Goal: Complete application form

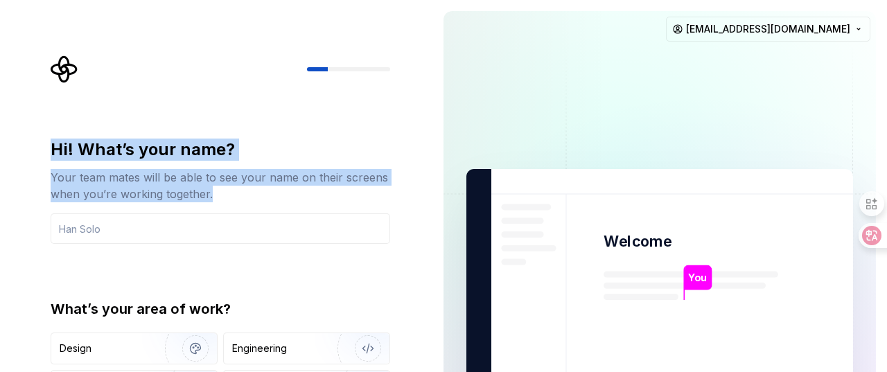
drag, startPoint x: 51, startPoint y: 143, endPoint x: 263, endPoint y: 192, distance: 216.8
click at [263, 192] on div "Hi! What’s your name? Your team mates will be able to see your name on their sc…" at bounding box center [220, 171] width 339 height 64
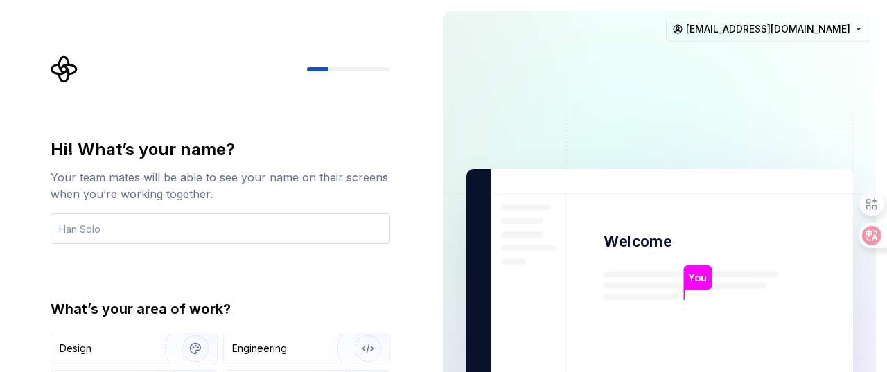
click at [172, 227] on input "text" at bounding box center [220, 228] width 339 height 30
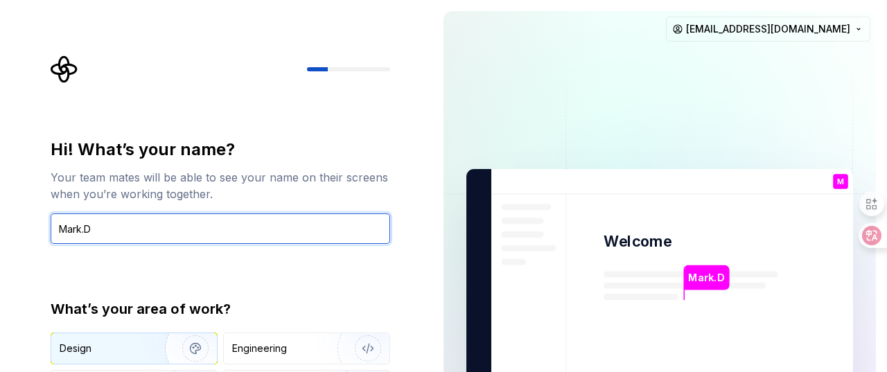
type input "Mark.D"
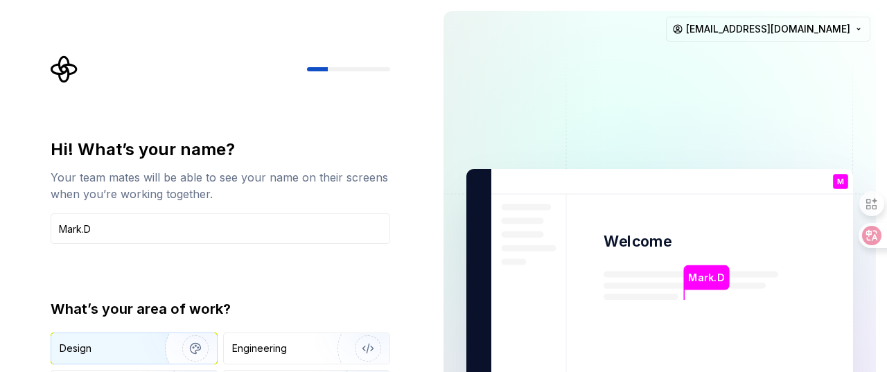
click at [116, 346] on div "Design" at bounding box center [103, 349] width 87 height 14
click at [123, 350] on div "Design" at bounding box center [110, 349] width 101 height 14
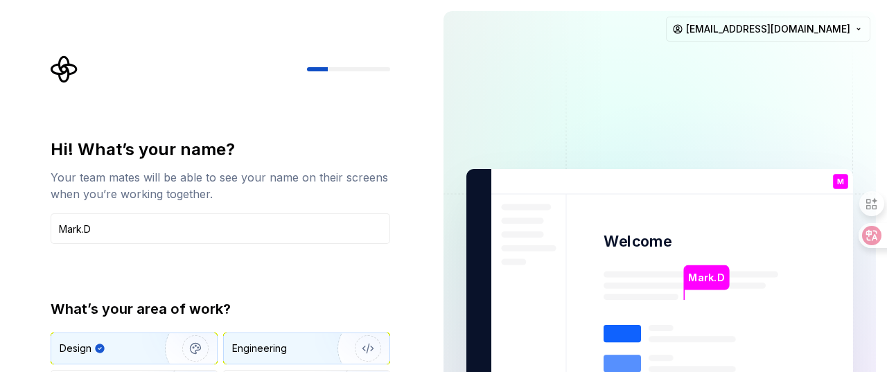
click at [274, 348] on div "Engineering" at bounding box center [259, 349] width 55 height 14
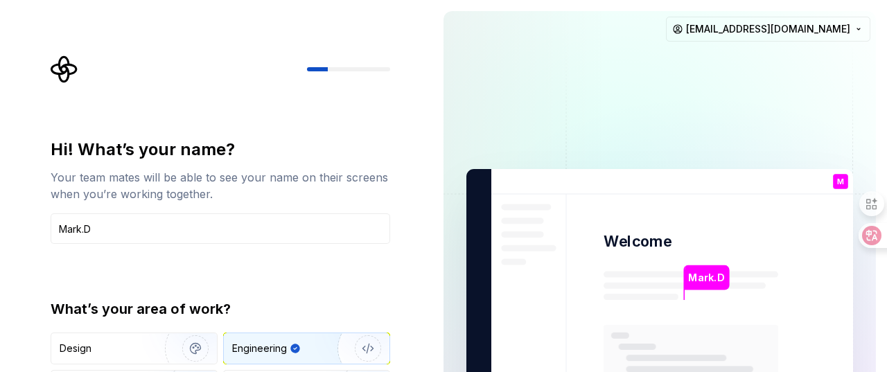
click at [373, 348] on img "button" at bounding box center [358, 348] width 89 height 93
type button "Engineering"
type button "Product"
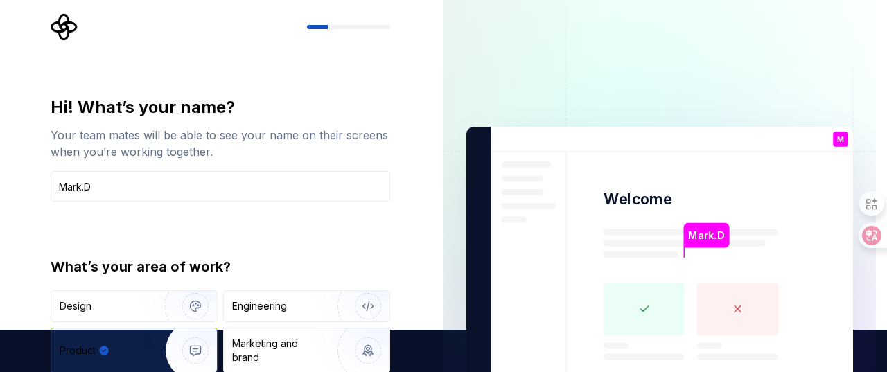
type button "Brand"
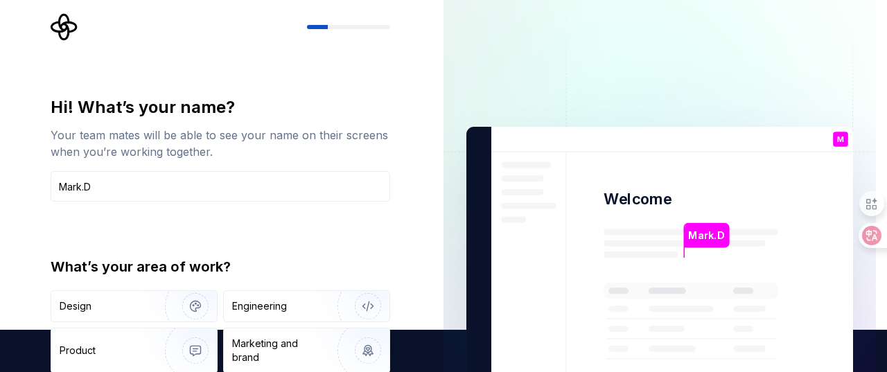
type button "Other"
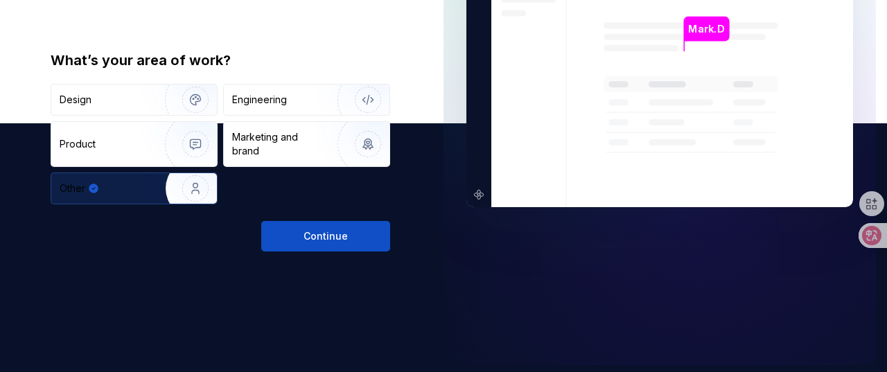
scroll to position [249, 0]
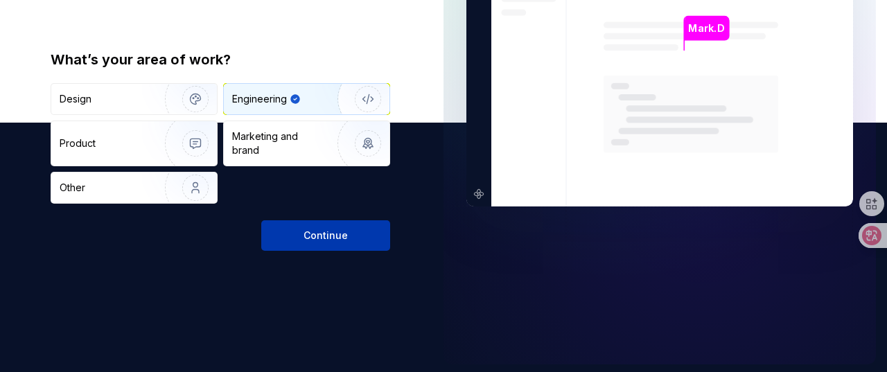
click at [362, 240] on button "Continue" at bounding box center [325, 235] width 129 height 30
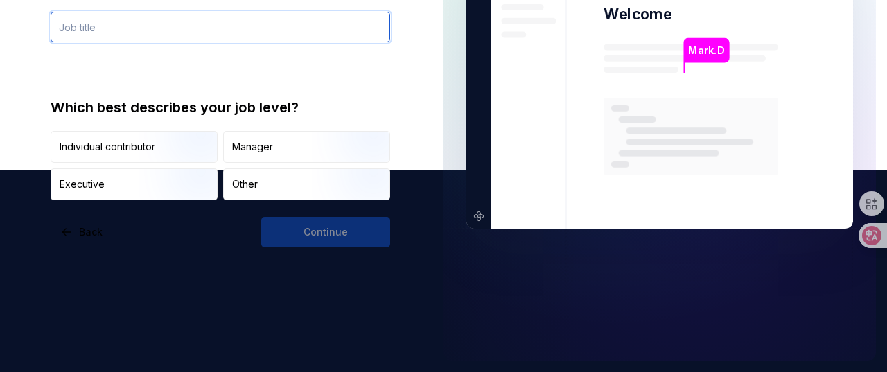
scroll to position [199, 0]
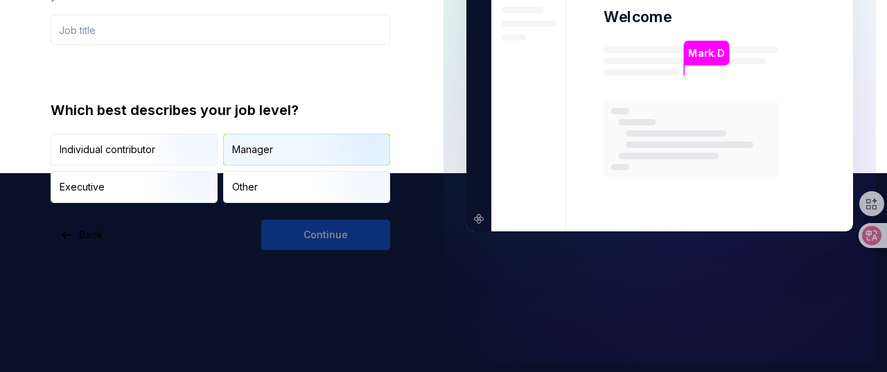
click at [296, 152] on div "Manager" at bounding box center [307, 149] width 166 height 30
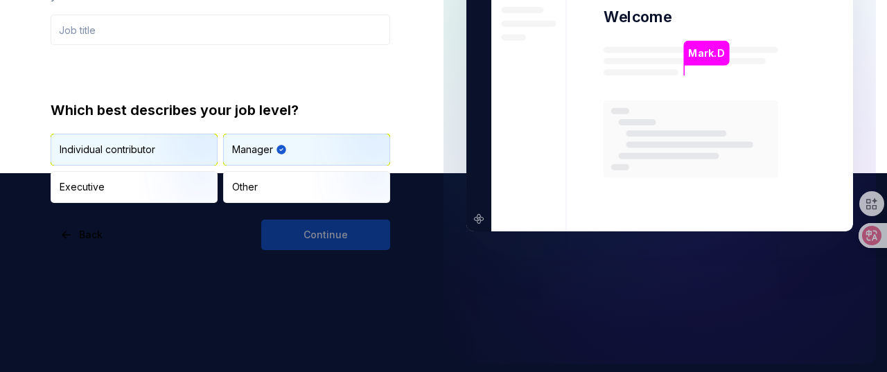
click at [175, 148] on img "button" at bounding box center [183, 167] width 89 height 93
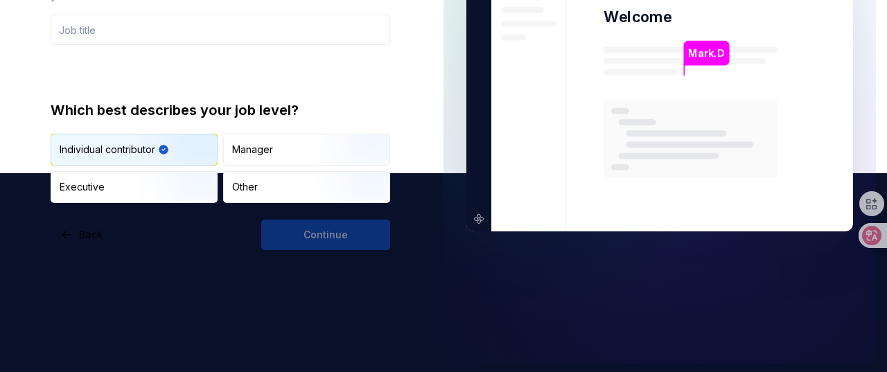
click at [475, 138] on img at bounding box center [659, 88] width 561 height 655
click at [477, 191] on img at bounding box center [659, 88] width 561 height 655
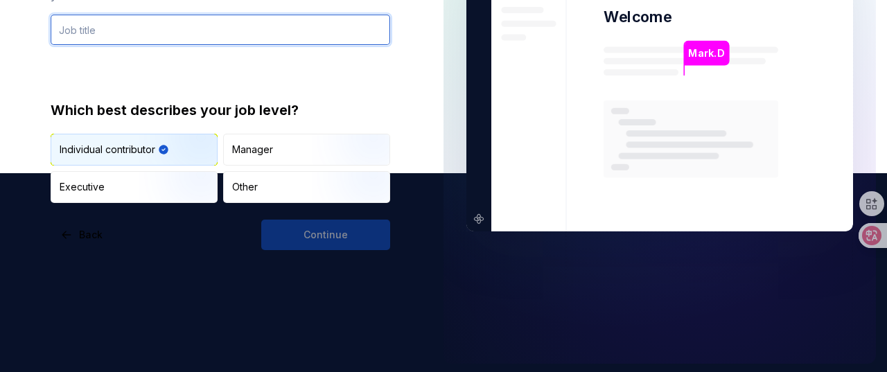
click at [346, 34] on input "text" at bounding box center [220, 30] width 339 height 30
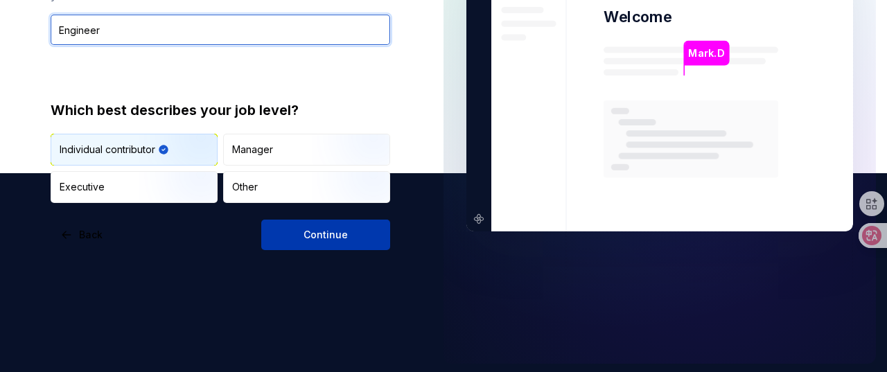
type input "Engineer"
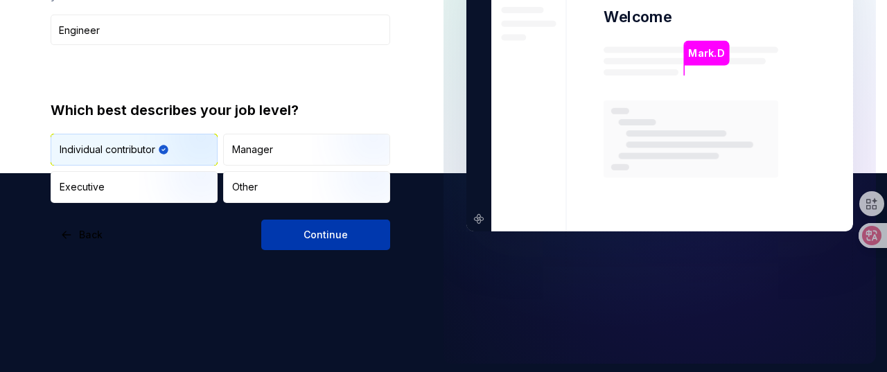
click at [353, 239] on button "Continue" at bounding box center [325, 235] width 129 height 30
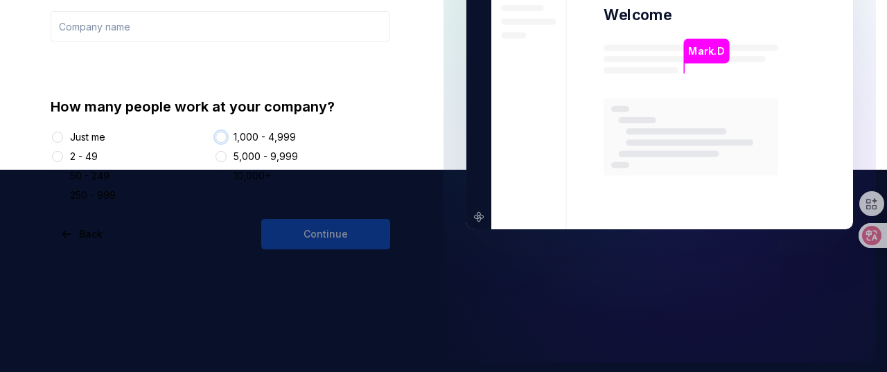
click at [220, 136] on button "1,000 - 4,999" at bounding box center [220, 137] width 11 height 11
click at [61, 136] on button "Just me" at bounding box center [57, 137] width 11 height 11
click at [127, 31] on input "text" at bounding box center [220, 26] width 339 height 30
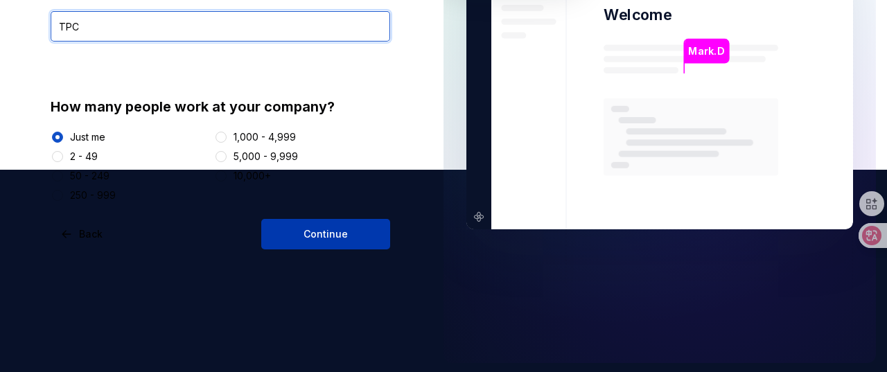
type input "TPC"
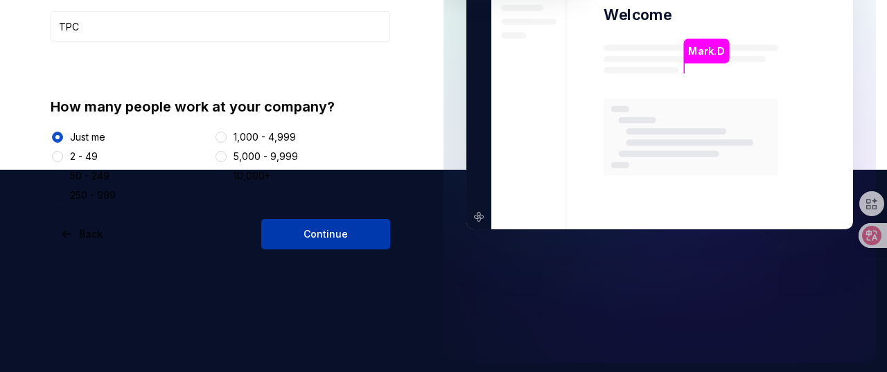
click at [326, 234] on span "Continue" at bounding box center [325, 234] width 44 height 14
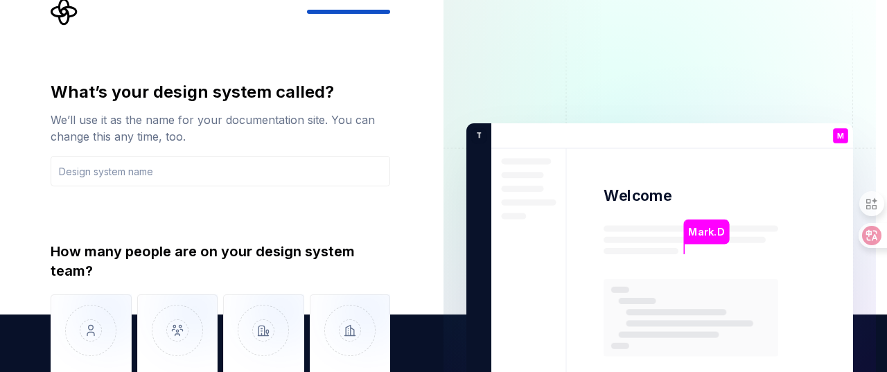
scroll to position [42, 0]
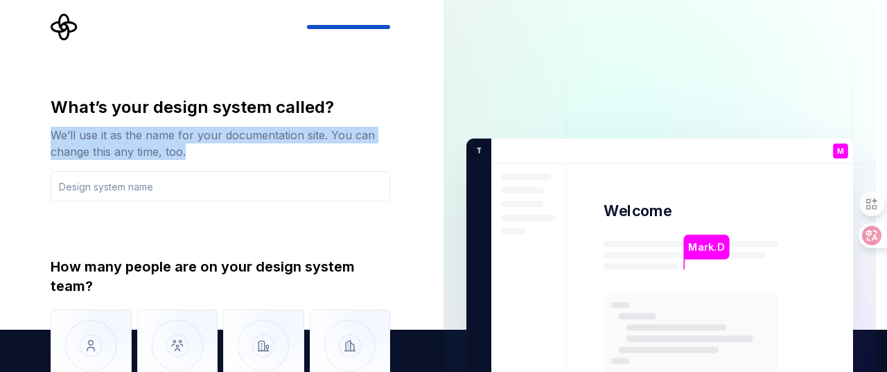
drag, startPoint x: 55, startPoint y: 134, endPoint x: 224, endPoint y: 150, distance: 170.5
click at [224, 150] on div "We’ll use it as the name for your documentation site. You can change this any t…" at bounding box center [220, 143] width 339 height 33
click at [34, 150] on div "What’s your design system called? We’ll use it as the name for your documentati…" at bounding box center [216, 282] width 432 height 648
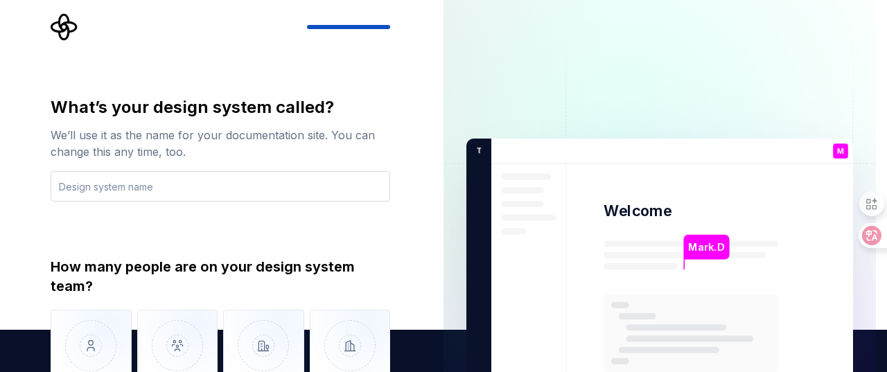
click at [121, 186] on input "text" at bounding box center [220, 186] width 339 height 30
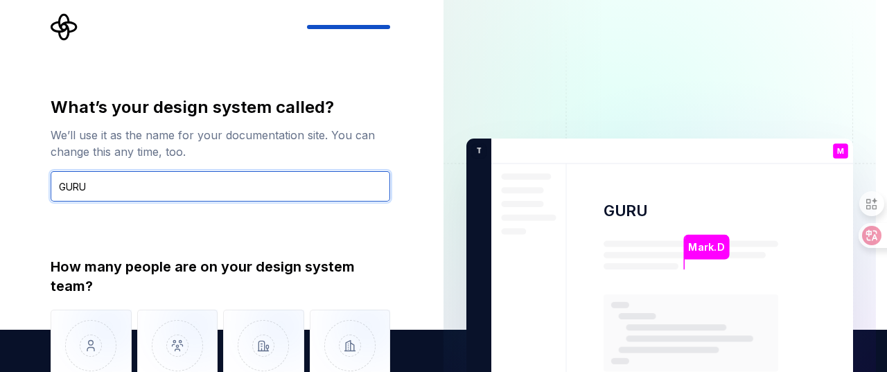
drag, startPoint x: 99, startPoint y: 184, endPoint x: 48, endPoint y: 187, distance: 50.6
click at [48, 187] on div "What’s your design system called? We’ll use it as the name for your documentati…" at bounding box center [224, 247] width 364 height 468
paste input "Super Troopers"
drag, startPoint x: 125, startPoint y: 184, endPoint x: 141, endPoint y: 184, distance: 16.6
click at [138, 184] on input "Super Troopers" at bounding box center [220, 186] width 339 height 30
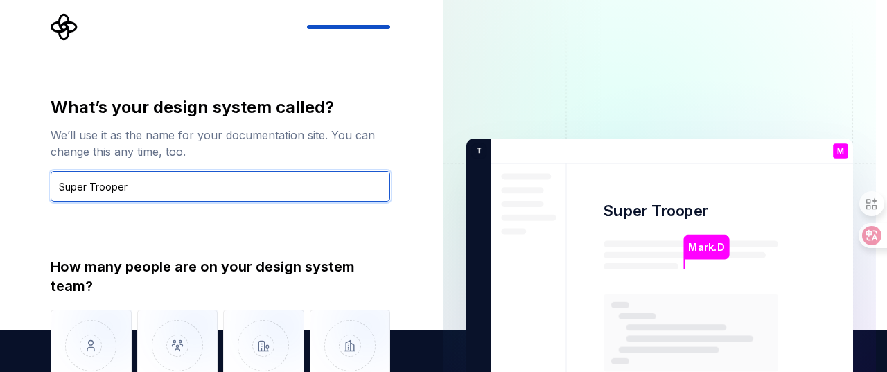
type input "Super Trooper"
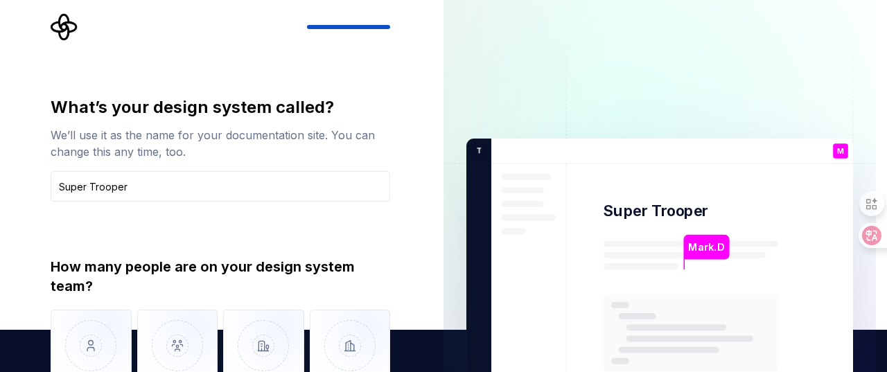
click at [424, 243] on div "What’s your design system called? We’ll use it as the name for your documentati…" at bounding box center [216, 282] width 432 height 648
click at [100, 337] on img "button" at bounding box center [91, 356] width 81 height 93
type button "Only one person"
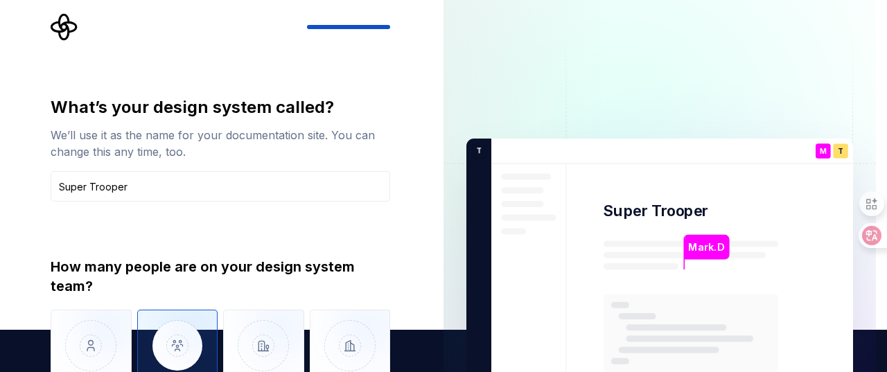
scroll to position [79, 0]
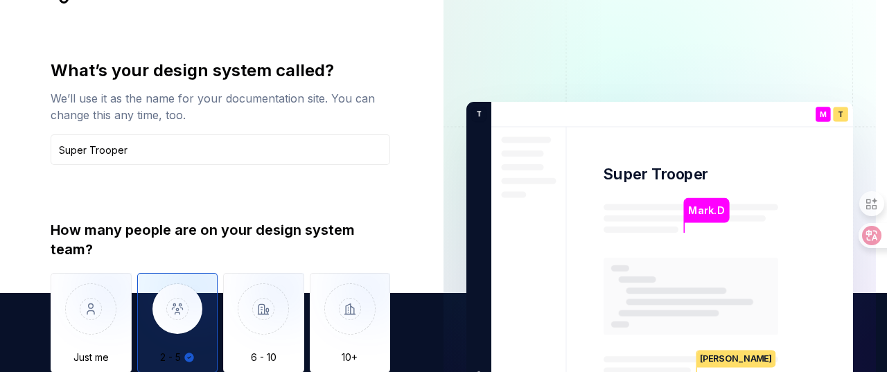
type button "2 - 5"
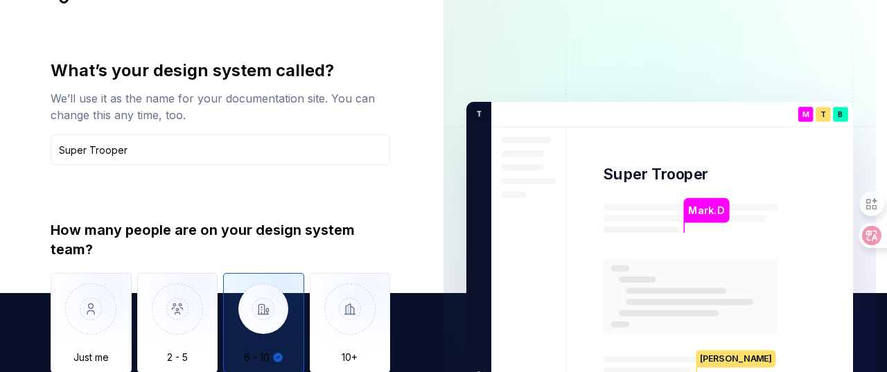
type button "6 - 10"
type button "More than 10"
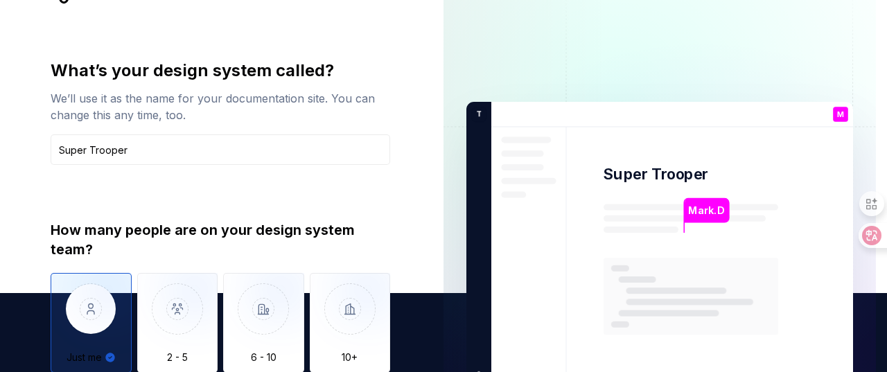
click at [449, 314] on img at bounding box center [659, 245] width 561 height 655
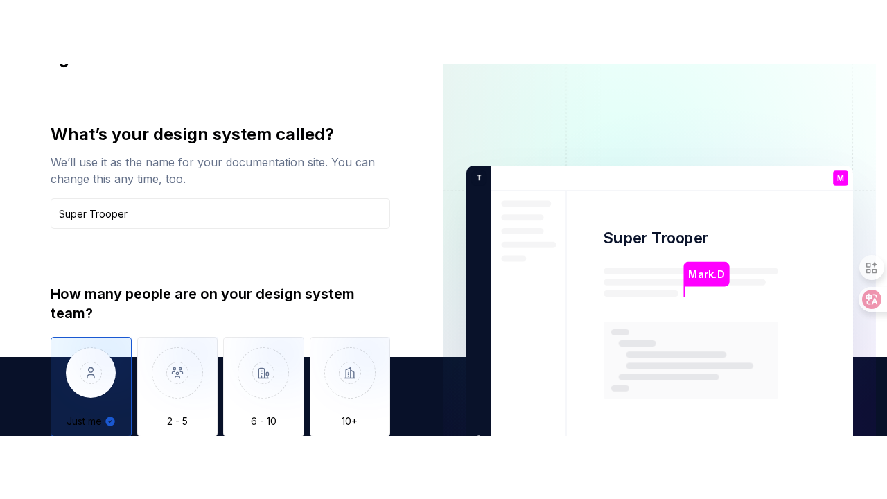
scroll to position [0, 0]
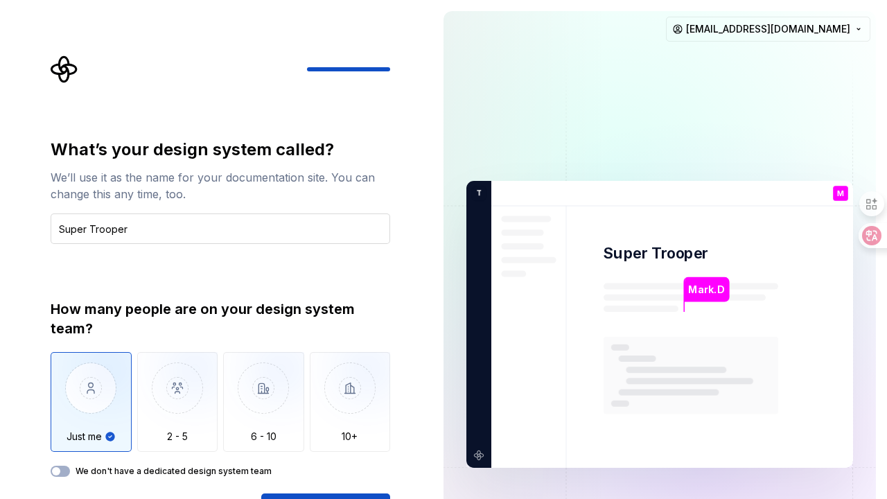
click at [147, 231] on input "Super Trooper" at bounding box center [220, 228] width 339 height 30
click at [308, 371] on button "Open Supernova" at bounding box center [325, 508] width 129 height 30
click at [340, 371] on div "Open Supernova" at bounding box center [325, 508] width 129 height 30
click at [323, 371] on div "Open Supernova" at bounding box center [325, 508] width 129 height 30
click at [441, 111] on div "Mark.D Super Trooper M You Engineer T B +3 T PC Thomas Brooke Jamie compology@g…" at bounding box center [659, 324] width 454 height 648
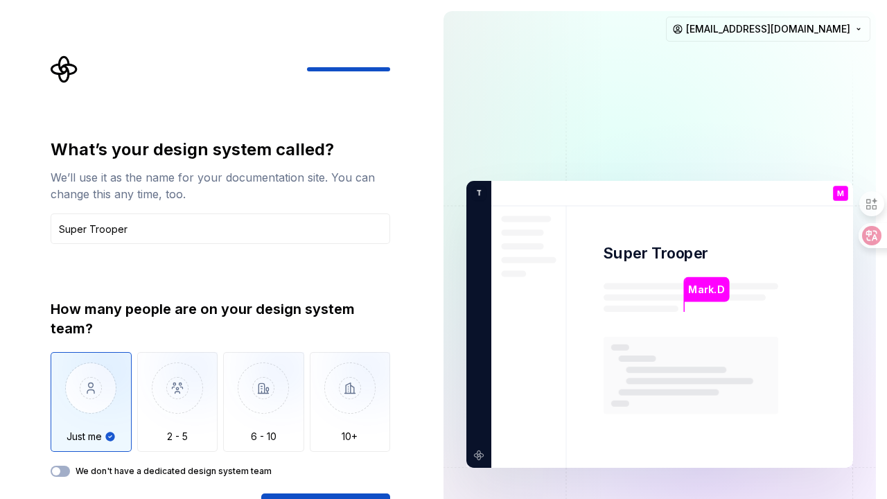
click at [101, 371] on img "button" at bounding box center [91, 398] width 81 height 93
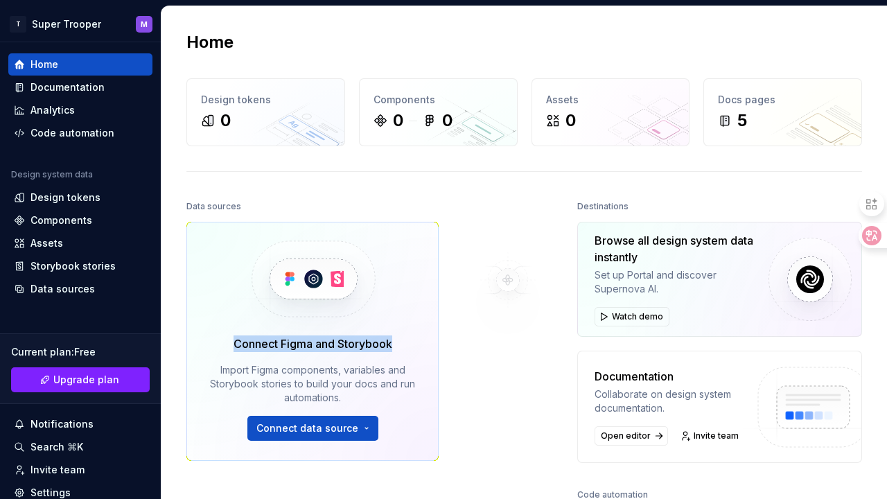
drag, startPoint x: 231, startPoint y: 341, endPoint x: 397, endPoint y: 341, distance: 166.3
click at [397, 341] on div "Connect Figma and Storybook Import Figma components, variables and Storybook st…" at bounding box center [312, 387] width 212 height 105
click at [457, 320] on img at bounding box center [508, 280] width 112 height 166
